Goal: Check status: Check status

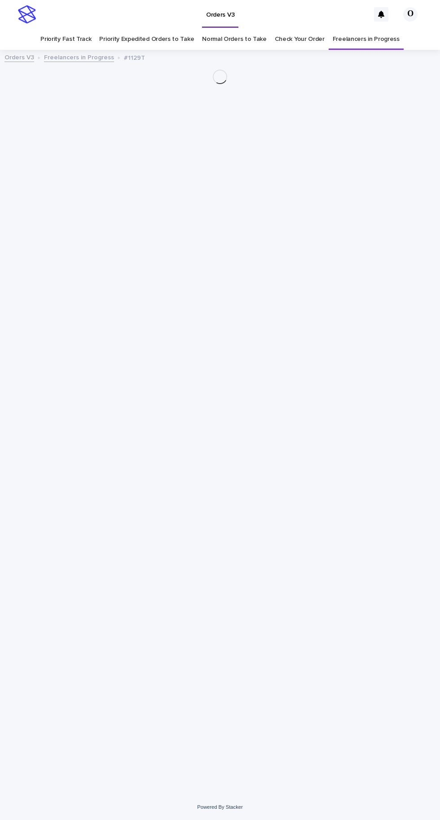
scroll to position [28, 0]
click at [364, 29] on link "Freelancers in Progress" at bounding box center [366, 39] width 67 height 21
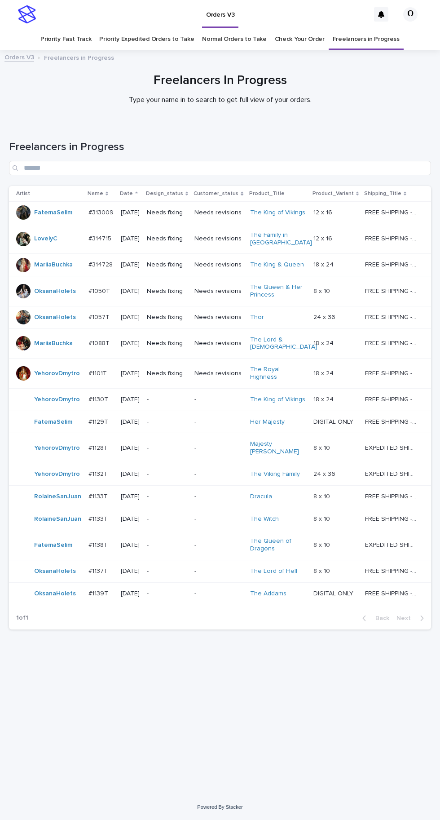
click at [100, 588] on p "#1139T" at bounding box center [100, 592] width 22 height 9
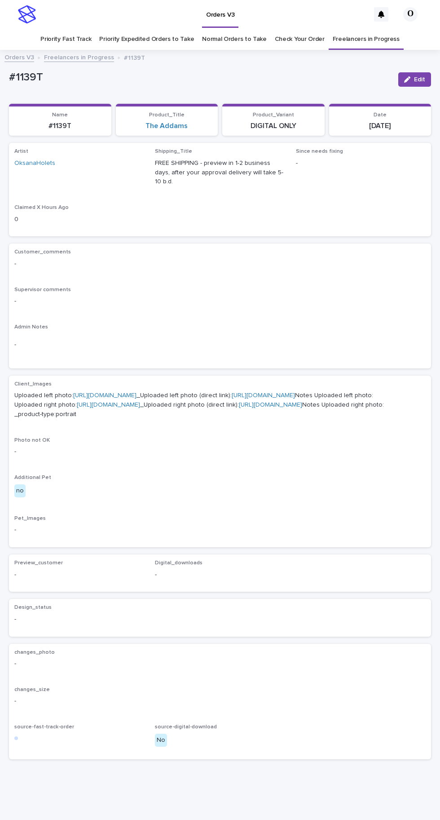
click at [132, 392] on link "[URL][DOMAIN_NAME]" at bounding box center [104, 395] width 63 height 6
click at [129, 408] on link "[URL][DOMAIN_NAME]" at bounding box center [108, 405] width 63 height 6
